Goal: Use online tool/utility: Utilize a website feature to perform a specific function

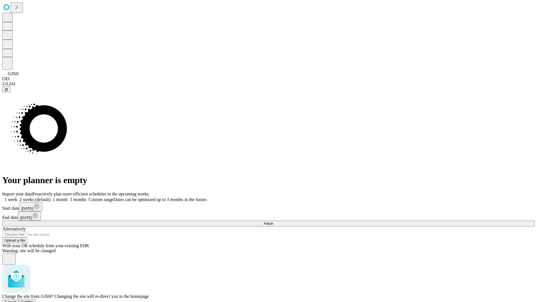
click at [34, 300] on span "Confirm" at bounding box center [27, 302] width 13 height 4
click at [68, 197] on label "1 month" at bounding box center [59, 199] width 17 height 5
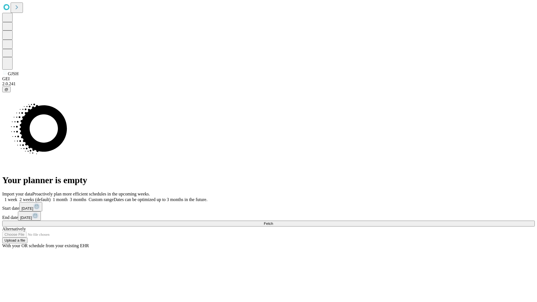
click at [273, 221] on span "Fetch" at bounding box center [268, 223] width 9 height 4
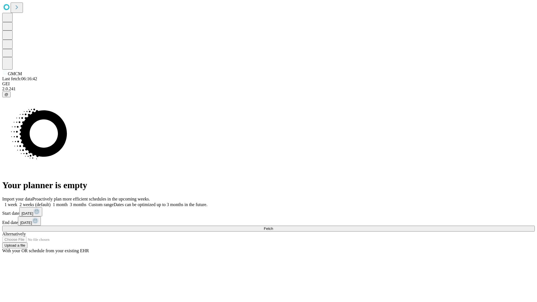
click at [68, 202] on label "1 month" at bounding box center [59, 204] width 17 height 5
click at [273, 226] on span "Fetch" at bounding box center [268, 228] width 9 height 4
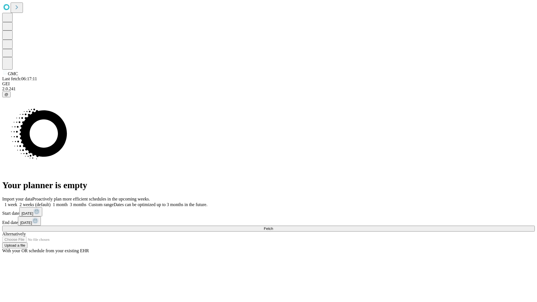
click at [273, 226] on span "Fetch" at bounding box center [268, 228] width 9 height 4
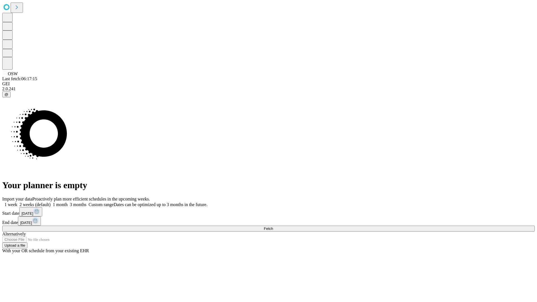
click at [68, 202] on label "1 month" at bounding box center [59, 204] width 17 height 5
click at [273, 226] on span "Fetch" at bounding box center [268, 228] width 9 height 4
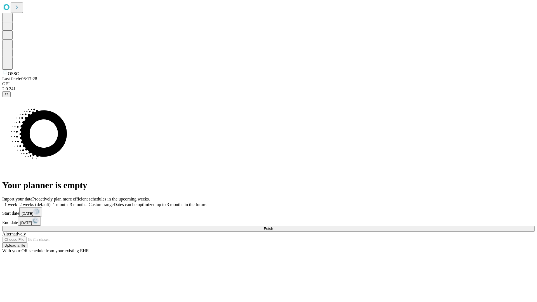
click at [273, 226] on span "Fetch" at bounding box center [268, 228] width 9 height 4
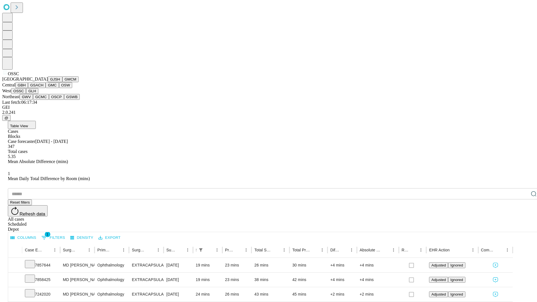
click at [38, 94] on button "GLH" at bounding box center [32, 91] width 12 height 6
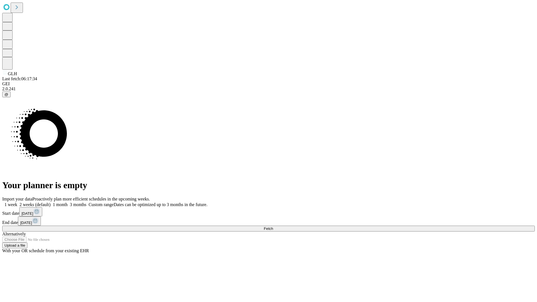
click at [68, 202] on label "1 month" at bounding box center [59, 204] width 17 height 5
click at [273, 226] on span "Fetch" at bounding box center [268, 228] width 9 height 4
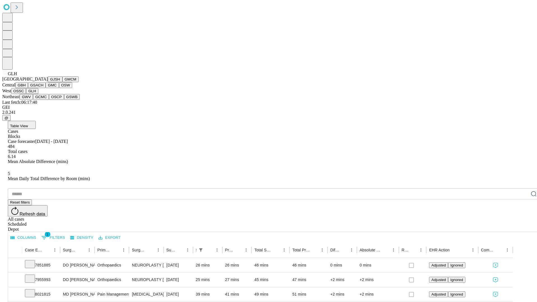
click at [33, 100] on button "GWV" at bounding box center [26, 97] width 13 height 6
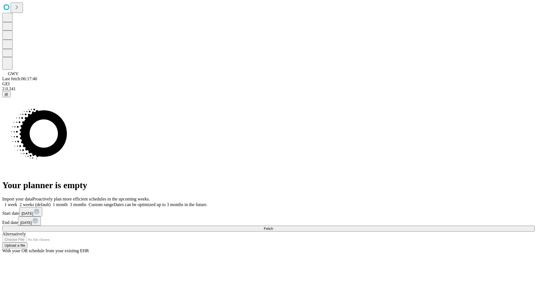
click at [68, 202] on label "1 month" at bounding box center [59, 204] width 17 height 5
click at [273, 226] on span "Fetch" at bounding box center [268, 228] width 9 height 4
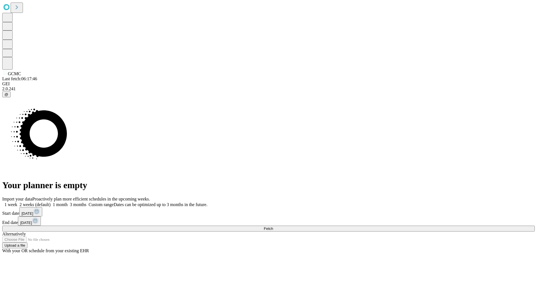
click at [68, 202] on label "1 month" at bounding box center [59, 204] width 17 height 5
click at [273, 226] on span "Fetch" at bounding box center [268, 228] width 9 height 4
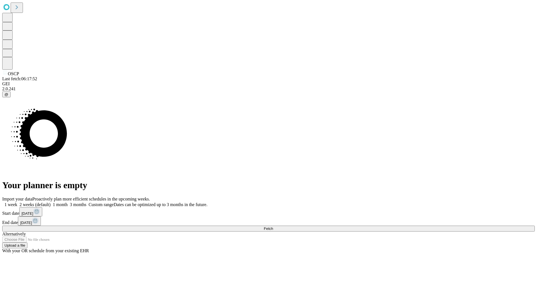
click at [68, 202] on label "1 month" at bounding box center [59, 204] width 17 height 5
click at [273, 226] on span "Fetch" at bounding box center [268, 228] width 9 height 4
